Goal: Information Seeking & Learning: Learn about a topic

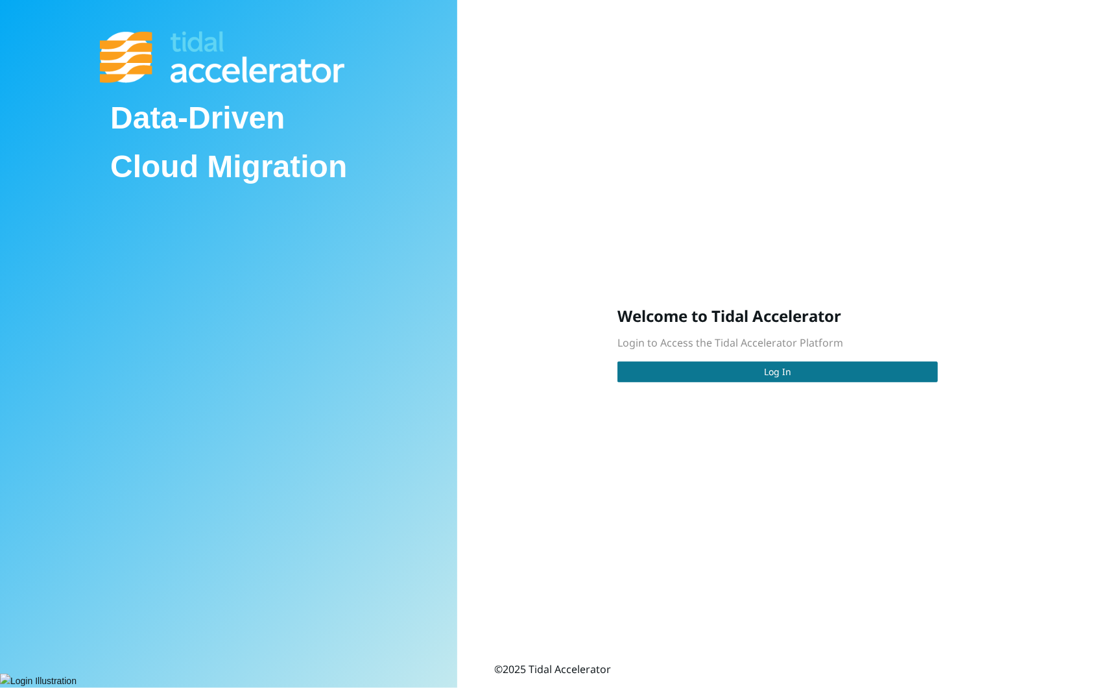
click at [691, 376] on button "Log In" at bounding box center [778, 371] width 320 height 21
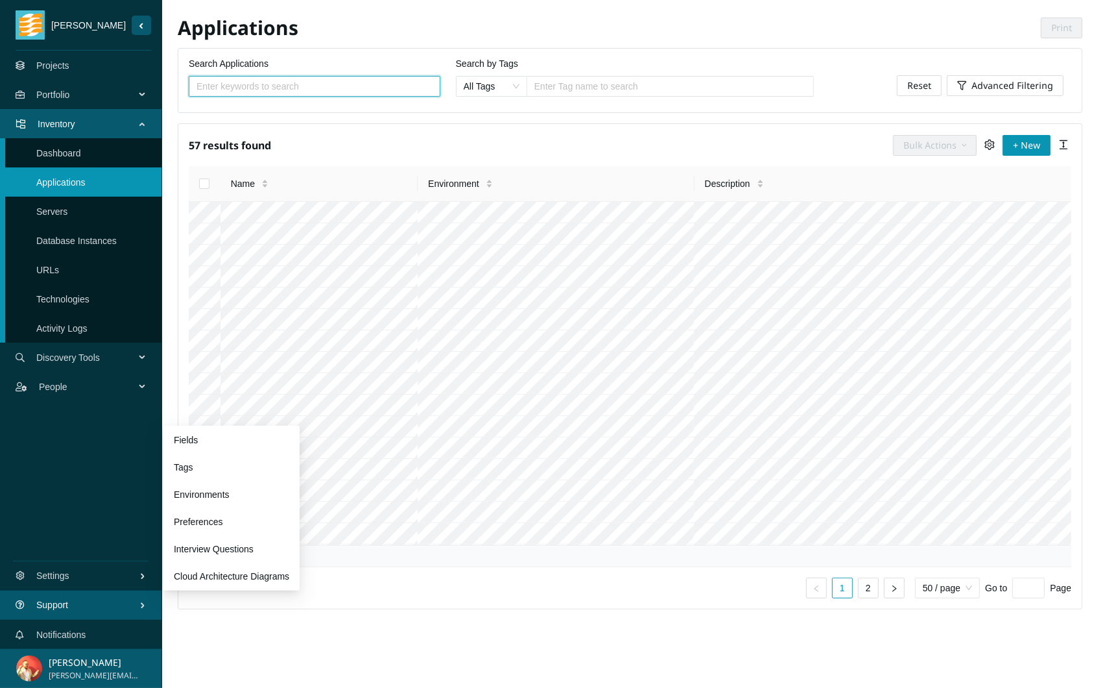
click at [93, 610] on span "Support" at bounding box center [87, 604] width 103 height 39
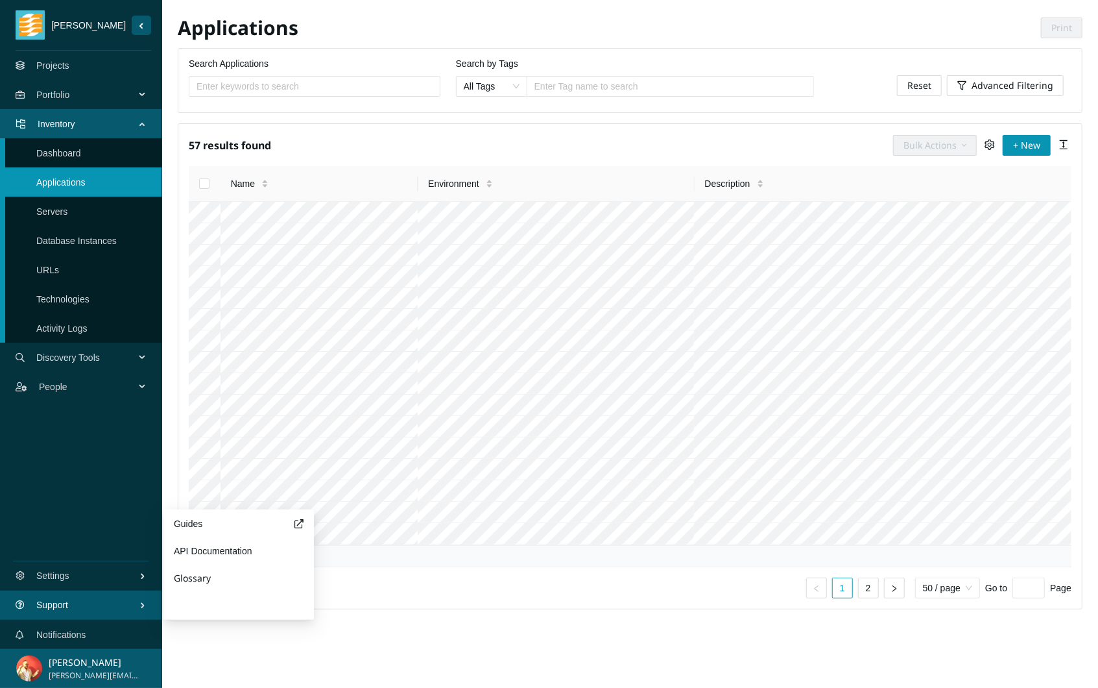
click at [200, 606] on button "Need Help?" at bounding box center [199, 605] width 50 height 26
click at [186, 604] on button "Need Help?" at bounding box center [199, 605] width 50 height 26
click at [224, 582] on button "Glossary" at bounding box center [239, 578] width 130 height 26
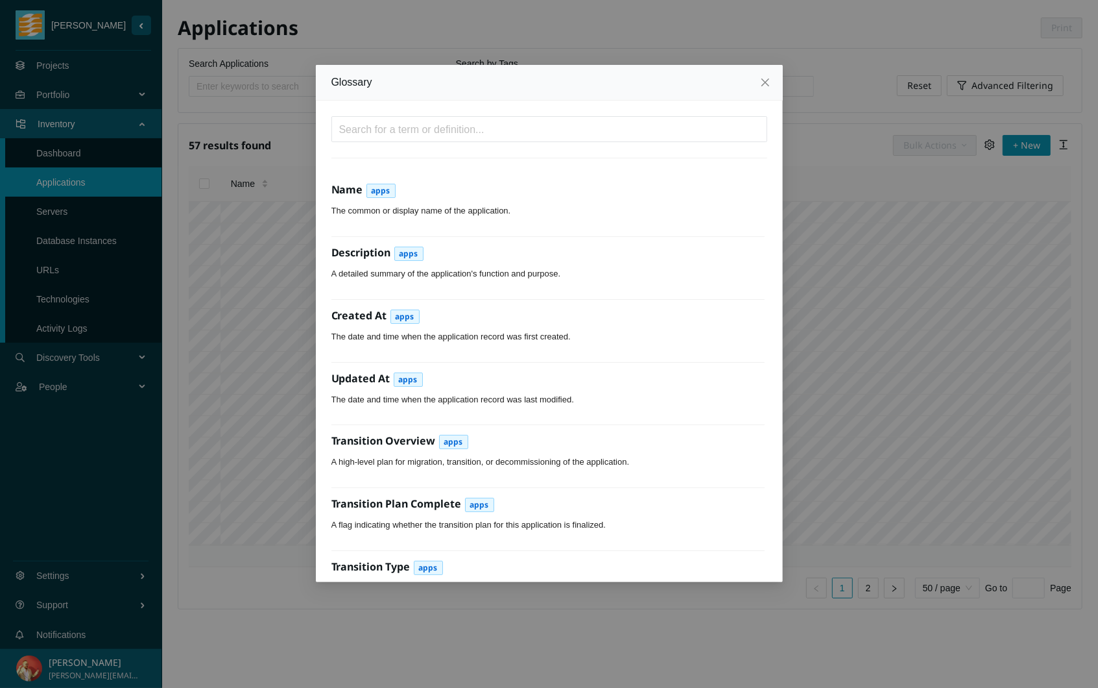
click at [88, 599] on div "Glossary Name apps The common or display name of the application. Description a…" at bounding box center [549, 344] width 1098 height 688
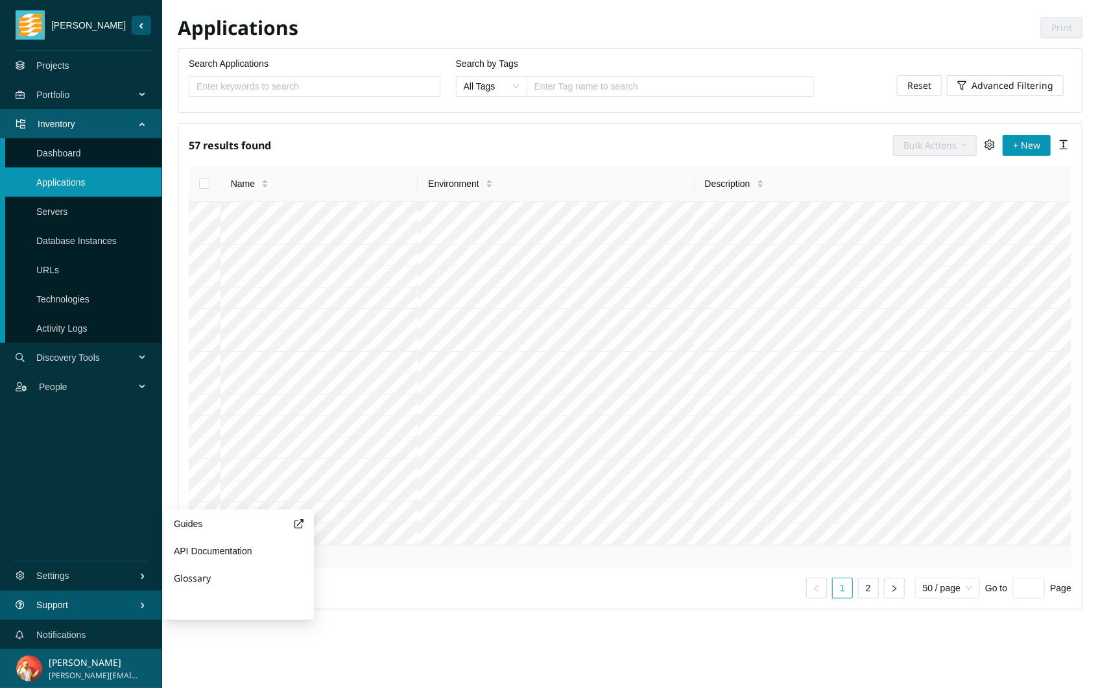
click at [198, 603] on button "Need Help?" at bounding box center [199, 605] width 50 height 26
click at [122, 607] on span "Support" at bounding box center [87, 604] width 103 height 39
click at [211, 610] on button "Need Help?" at bounding box center [199, 605] width 50 height 26
